Goal: Task Accomplishment & Management: Manage account settings

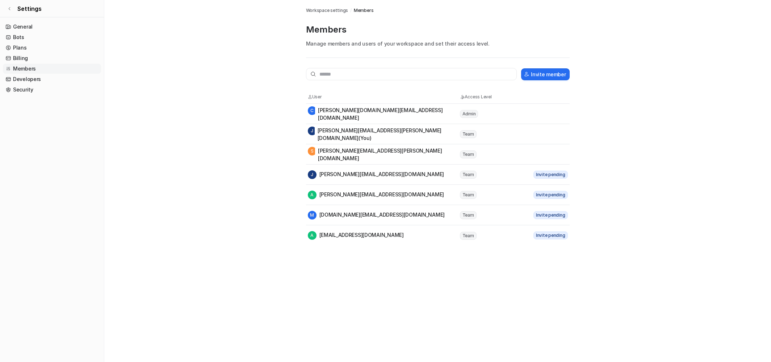
click at [558, 196] on span "Invite pending" at bounding box center [550, 195] width 34 height 8
click at [464, 193] on span "Team" at bounding box center [468, 195] width 17 height 8
drag, startPoint x: 335, startPoint y: 204, endPoint x: 336, endPoint y: 200, distance: 4.0
click at [335, 204] on tr "A [PERSON_NAME][EMAIL_ADDRESS][DOMAIN_NAME] Team Invite pending" at bounding box center [438, 195] width 264 height 20
click at [336, 195] on div "A [PERSON_NAME][EMAIL_ADDRESS][DOMAIN_NAME]" at bounding box center [376, 195] width 136 height 9
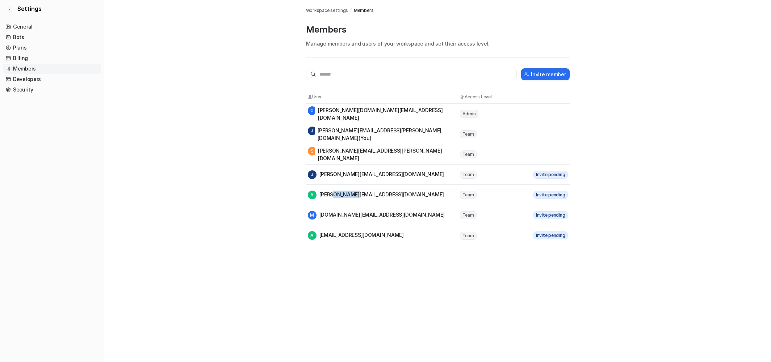
click at [336, 195] on div "A [PERSON_NAME][EMAIL_ADDRESS][DOMAIN_NAME]" at bounding box center [376, 195] width 136 height 9
click at [305, 196] on div "Workspace settings / Members Members Manage members and users of your workspace…" at bounding box center [437, 123] width 275 height 246
click at [311, 194] on span "A" at bounding box center [312, 195] width 9 height 9
click at [352, 197] on div "A [PERSON_NAME][EMAIL_ADDRESS][DOMAIN_NAME]" at bounding box center [376, 195] width 136 height 9
click at [479, 193] on td "Team" at bounding box center [491, 194] width 65 height 9
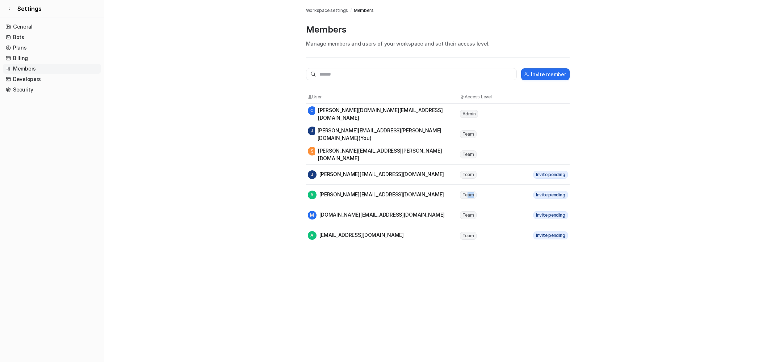
drag, startPoint x: 474, startPoint y: 196, endPoint x: 466, endPoint y: 197, distance: 8.0
click at [466, 197] on span "Team" at bounding box center [468, 195] width 17 height 8
click at [329, 74] on input "text" at bounding box center [411, 74] width 211 height 12
click at [543, 196] on span "Invite pending" at bounding box center [550, 195] width 34 height 8
click at [358, 195] on div "A [PERSON_NAME][EMAIL_ADDRESS][DOMAIN_NAME]" at bounding box center [376, 195] width 136 height 9
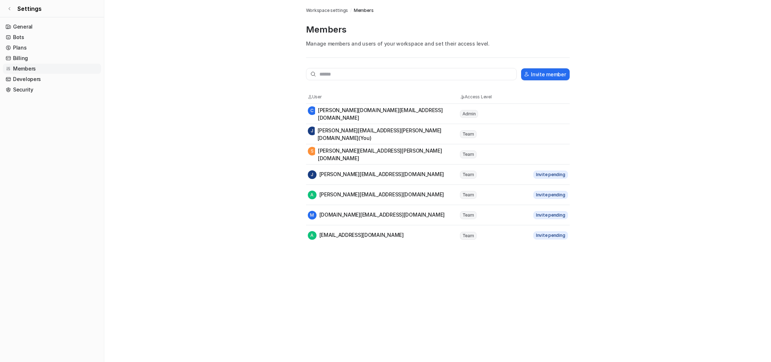
click at [325, 10] on span "Workspace settings" at bounding box center [327, 10] width 42 height 7
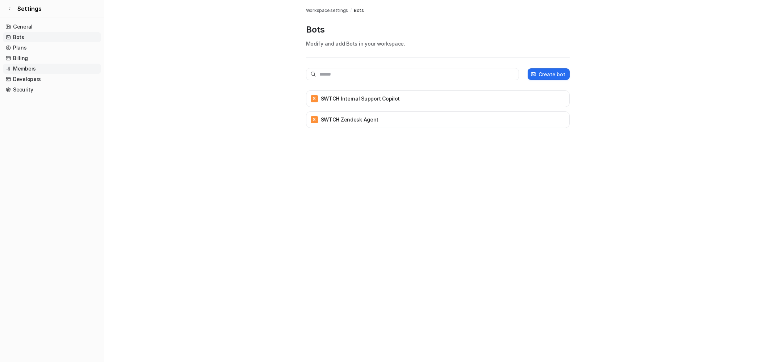
click at [22, 71] on link "Members" at bounding box center [52, 69] width 98 height 10
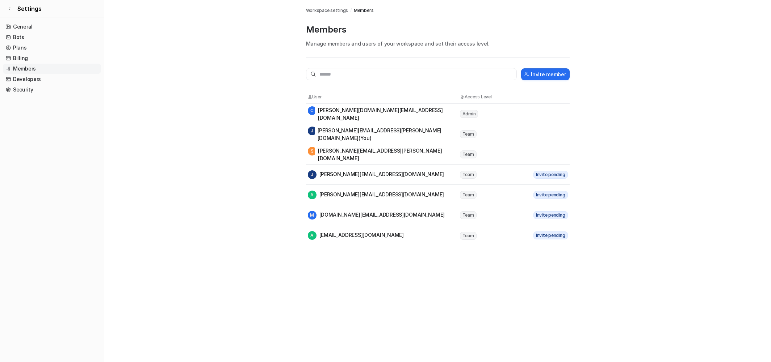
click at [369, 171] on div "[PERSON_NAME] [PERSON_NAME][EMAIL_ADDRESS][DOMAIN_NAME]" at bounding box center [376, 175] width 136 height 9
click at [369, 172] on div "[PERSON_NAME] [PERSON_NAME][EMAIL_ADDRESS][DOMAIN_NAME]" at bounding box center [376, 175] width 136 height 9
click at [470, 175] on span "Team" at bounding box center [468, 175] width 17 height 8
click at [548, 178] on span "Invite pending" at bounding box center [550, 175] width 34 height 8
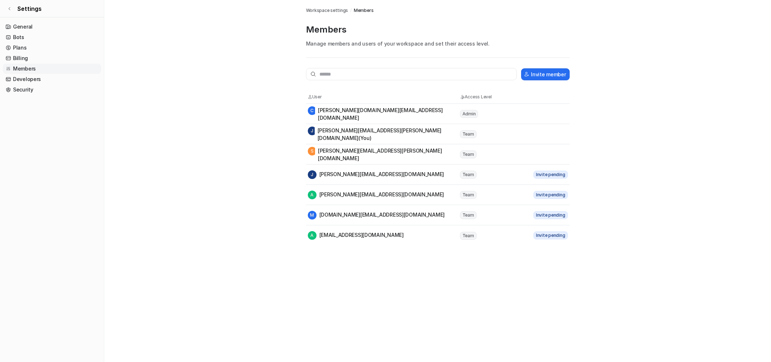
click at [552, 169] on tr "[PERSON_NAME] [PERSON_NAME][EMAIL_ADDRESS][DOMAIN_NAME] Team Invite pending" at bounding box center [438, 175] width 264 height 20
click at [557, 172] on span "Invite pending" at bounding box center [550, 175] width 34 height 8
click at [550, 173] on span "Invite pending" at bounding box center [550, 175] width 34 height 8
drag, startPoint x: 367, startPoint y: 194, endPoint x: 358, endPoint y: 197, distance: 10.4
click at [337, 194] on div "A [PERSON_NAME][EMAIL_ADDRESS][DOMAIN_NAME]" at bounding box center [383, 195] width 151 height 9
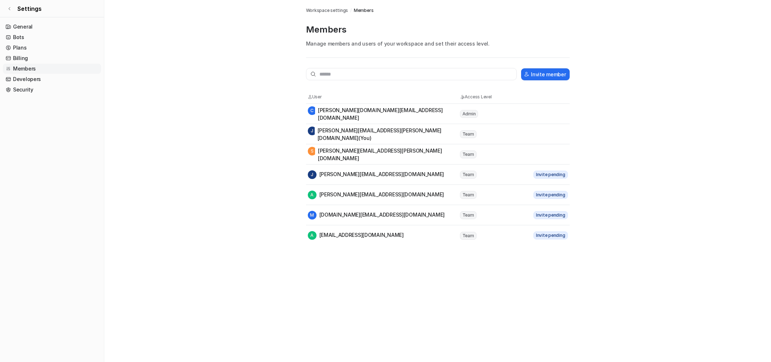
click at [366, 199] on div "A [PERSON_NAME][EMAIL_ADDRESS][DOMAIN_NAME]" at bounding box center [383, 195] width 151 height 9
drag, startPoint x: 320, startPoint y: 195, endPoint x: 359, endPoint y: 194, distance: 39.5
click at [359, 194] on div "A [PERSON_NAME][EMAIL_ADDRESS][DOMAIN_NAME]" at bounding box center [376, 195] width 136 height 9
copy div "[PERSON_NAME][EMAIL_ADDRESS][DOMAIN_NAME]"
click at [362, 81] on div "Invite member User Access Level [PERSON_NAME] [DOMAIN_NAME][EMAIL_ADDRESS][DOMA…" at bounding box center [438, 157] width 264 height 178
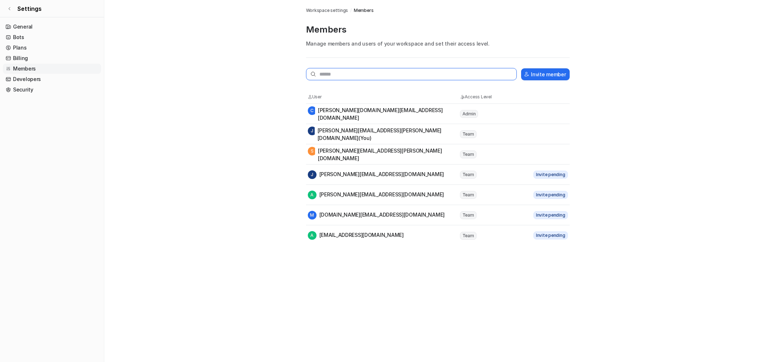
click at [359, 75] on input "text" at bounding box center [411, 74] width 211 height 12
paste input "**********"
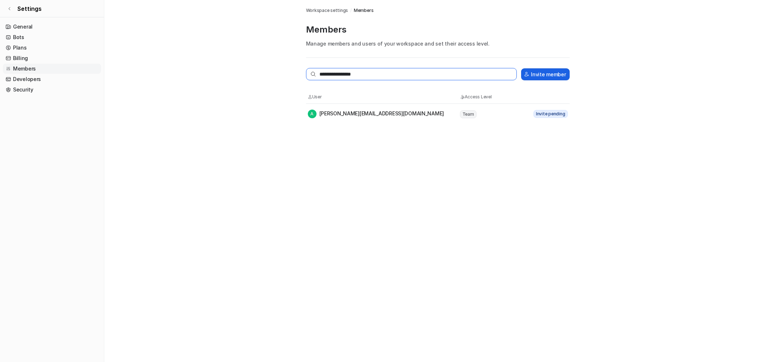
type input "**********"
click at [540, 75] on button "Invite member" at bounding box center [545, 74] width 48 height 12
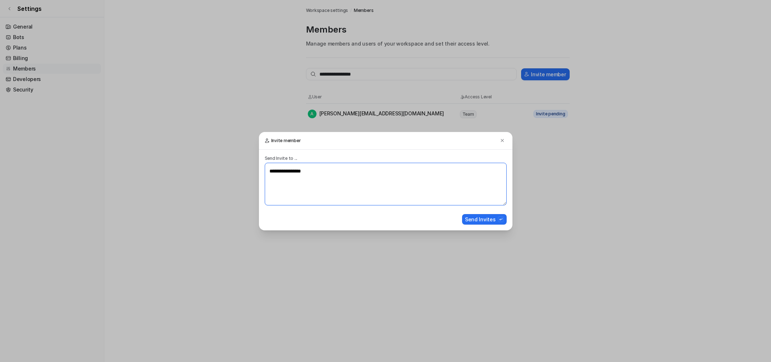
click at [321, 174] on textarea "**********" at bounding box center [386, 184] width 242 height 43
click at [480, 220] on button "Send Invites" at bounding box center [484, 219] width 45 height 10
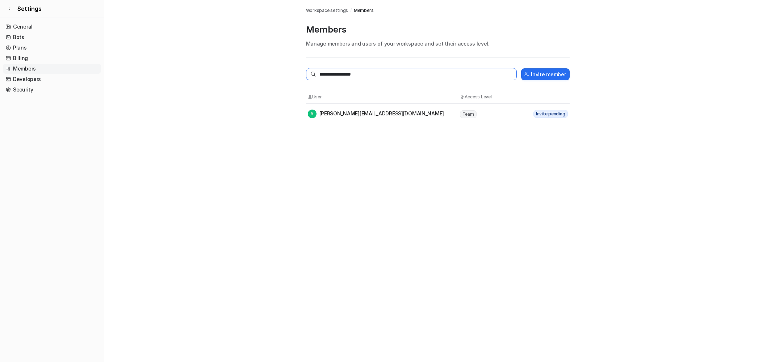
click at [365, 72] on input "**********" at bounding box center [411, 74] width 211 height 12
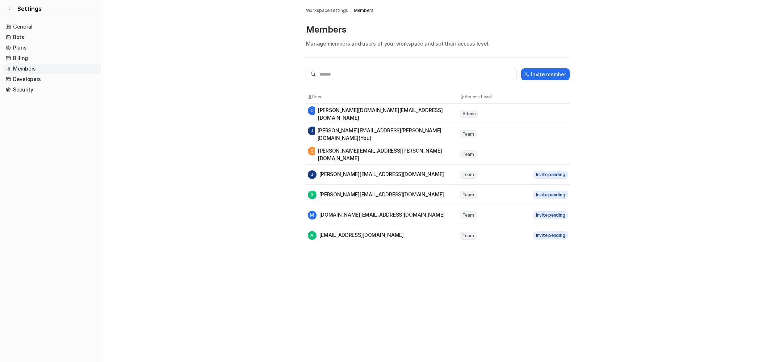
click at [395, 292] on div "Members Workspace settings / Members Members Manage members and users of your w…" at bounding box center [385, 181] width 771 height 362
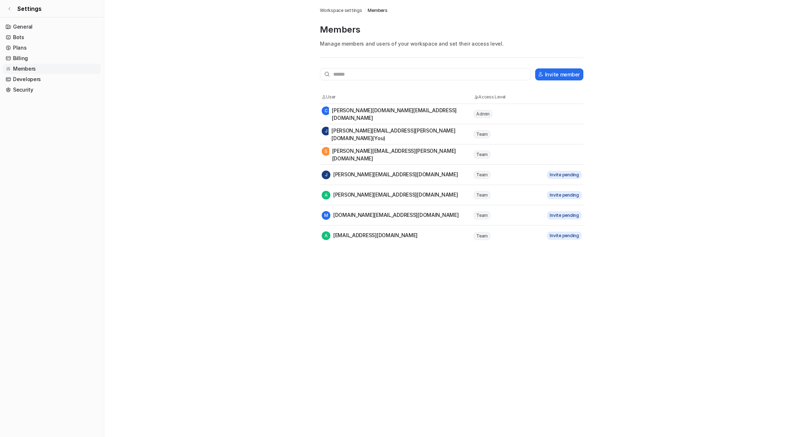
click at [379, 43] on p "Manage members and users of your workspace and set their access level." at bounding box center [452, 44] width 264 height 8
copy p "users"
